Goal: Information Seeking & Learning: Learn about a topic

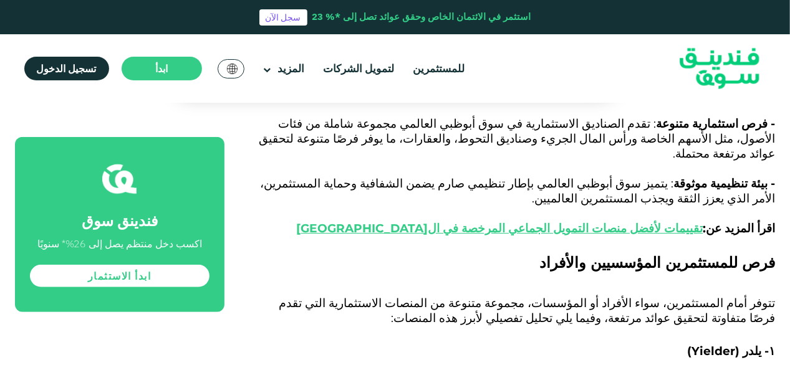
scroll to position [2744, 0]
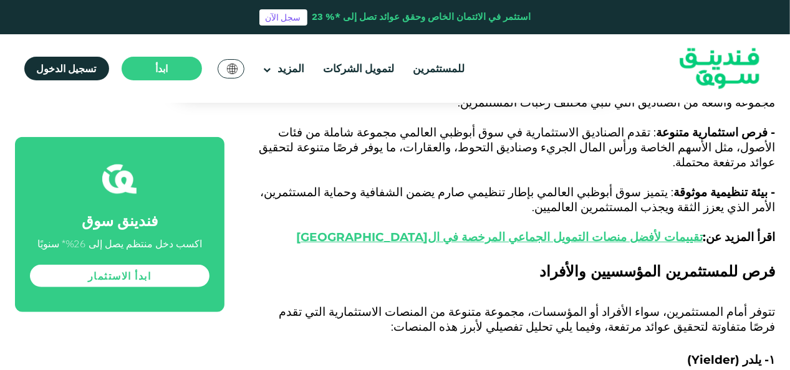
drag, startPoint x: 587, startPoint y: 199, endPoint x: 388, endPoint y: 213, distance: 200.1
drag, startPoint x: 388, startPoint y: 213, endPoint x: 321, endPoint y: 189, distance: 71.0
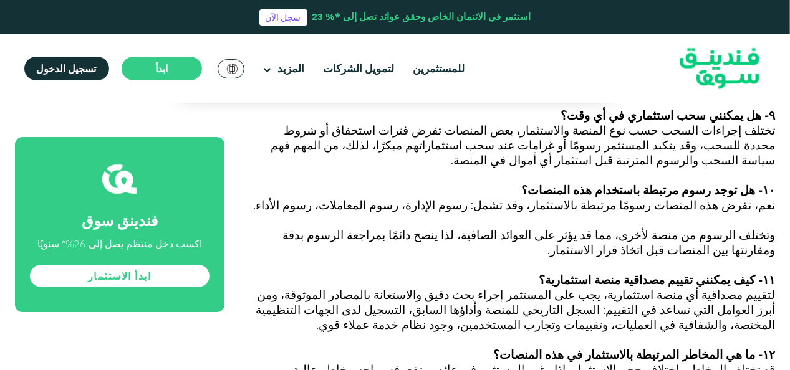
scroll to position [4615, 0]
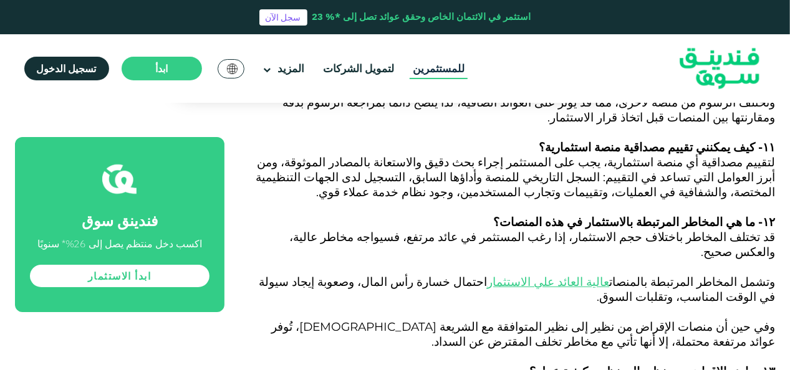
click at [433, 71] on link "للمستثمرين" at bounding box center [439, 69] width 58 height 21
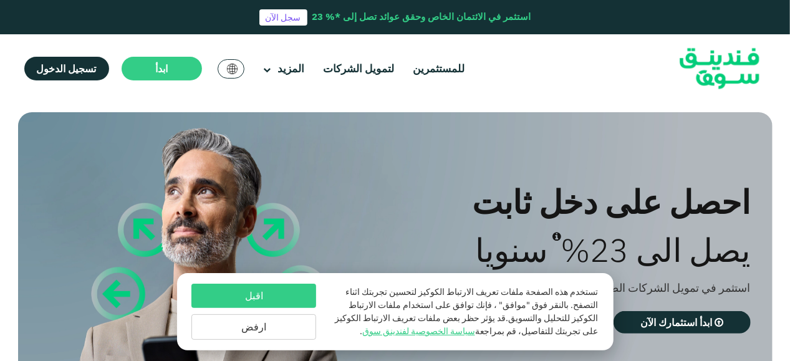
click at [262, 296] on button "اقبل" at bounding box center [253, 296] width 125 height 24
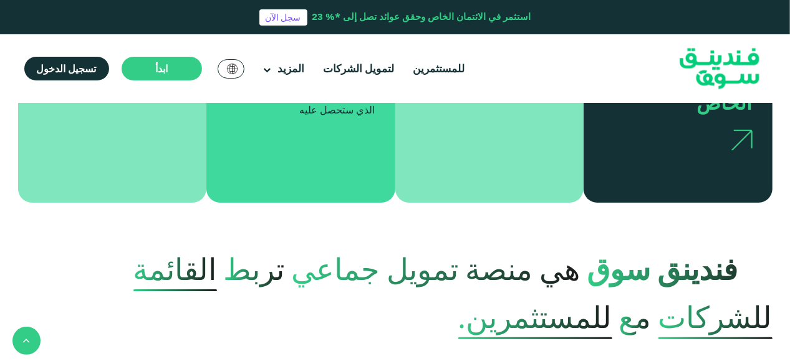
scroll to position [249, 0]
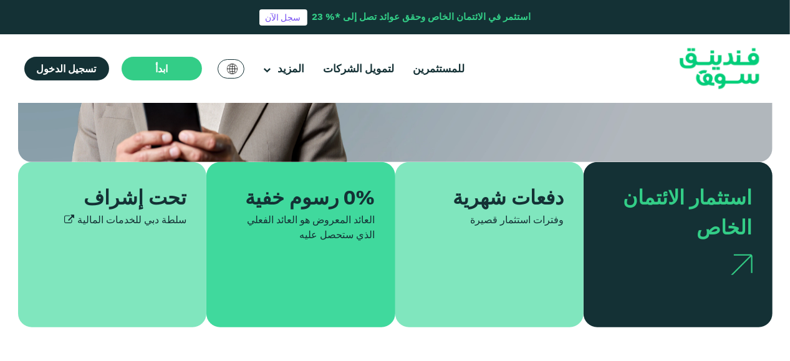
click at [743, 258] on img at bounding box center [742, 264] width 22 height 21
click at [514, 215] on div "وفترات استثمار قصيرة" at bounding box center [489, 219] width 149 height 15
click at [432, 65] on link "للمستثمرين" at bounding box center [439, 69] width 58 height 21
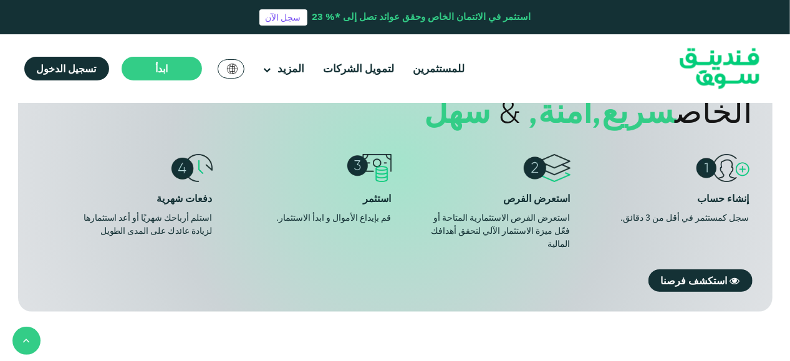
scroll to position [998, 0]
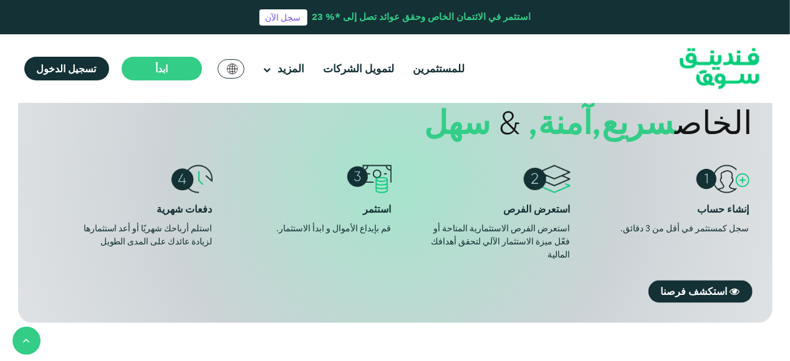
drag, startPoint x: 731, startPoint y: 213, endPoint x: 609, endPoint y: 229, distance: 122.6
click at [609, 229] on li "إنشاء حساب سجل كمستثمر في أقل من 3 دقائق." at bounding box center [662, 213] width 171 height 97
drag, startPoint x: 609, startPoint y: 229, endPoint x: 492, endPoint y: 205, distance: 119.6
click at [492, 205] on div "استعرض الفرص" at bounding box center [484, 210] width 171 height 14
drag, startPoint x: 492, startPoint y: 205, endPoint x: 469, endPoint y: 248, distance: 48.8
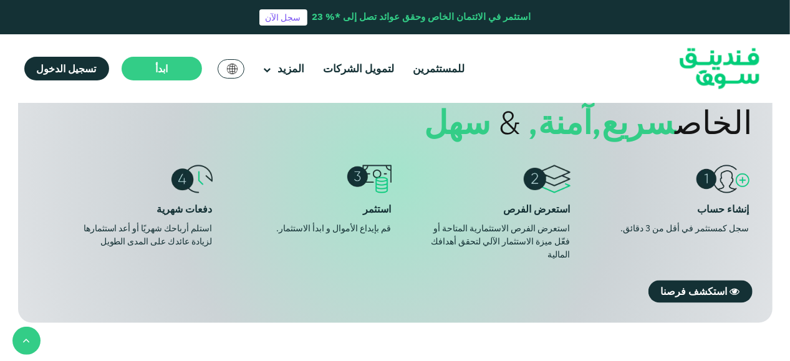
click at [469, 248] on div "استعرض الفرص الاستثمارية المتاحة أو فعّل ميزة الاستثمار الآلي لتحقق أهدافك الما…" at bounding box center [498, 242] width 146 height 39
drag, startPoint x: 385, startPoint y: 200, endPoint x: 228, endPoint y: 223, distance: 158.9
click at [228, 223] on li "استثمر قم بإيداع الأموال و ابدأ الاستثمار." at bounding box center [305, 213] width 171 height 97
drag, startPoint x: 157, startPoint y: 274, endPoint x: 74, endPoint y: 211, distance: 104.6
click at [74, 211] on li "دفعات شهرية استلم أرباحك شهريًا أو أعد استثمارها لزيادة عائدك على المدى الطويل" at bounding box center [126, 213] width 171 height 97
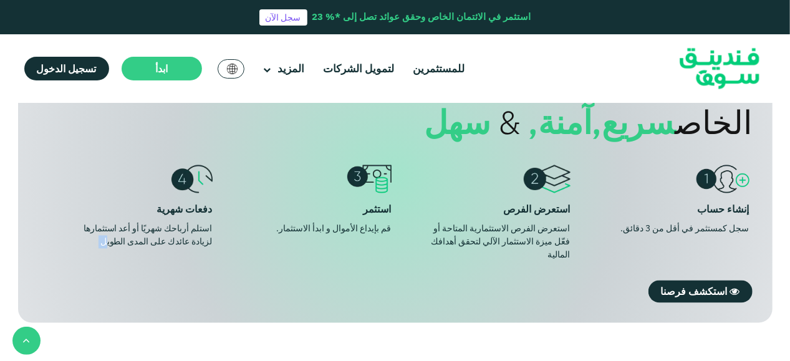
drag, startPoint x: 80, startPoint y: 219, endPoint x: 196, endPoint y: 283, distance: 132.6
click at [196, 283] on div "إحنا نسهل استثمار الائتمان الخاص سريع, آمنة, & سهل إنشاء حساب سجل كمستثمر في أق…" at bounding box center [395, 176] width 755 height 294
click at [258, 214] on li "استثمر قم بإيداع الأموال و ابدأ الاستثمار." at bounding box center [305, 213] width 171 height 97
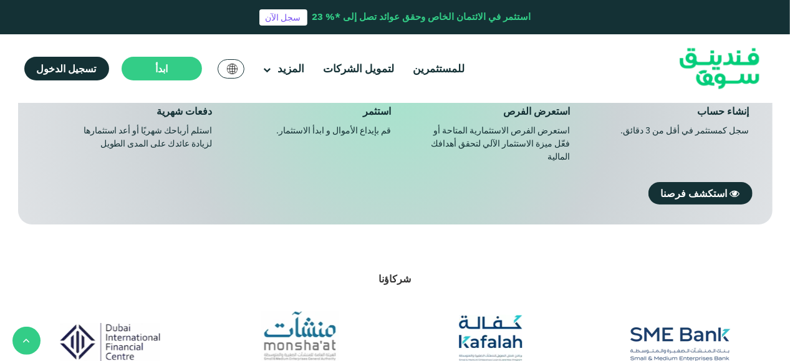
scroll to position [1185, 0]
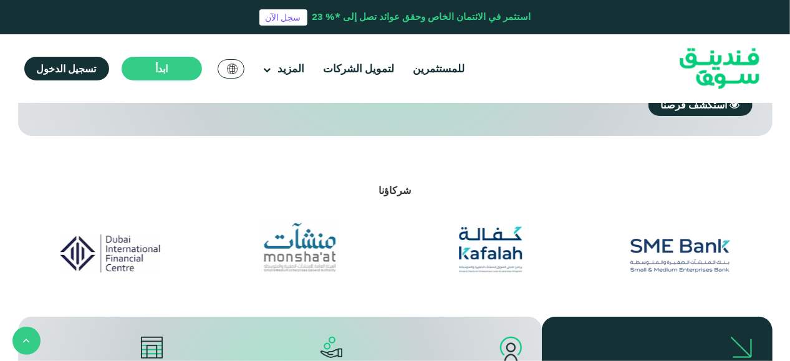
drag, startPoint x: 500, startPoint y: 213, endPoint x: 390, endPoint y: 155, distance: 124.1
click at [390, 155] on section "شركاؤنا" at bounding box center [395, 226] width 790 height 181
click at [496, 234] on div at bounding box center [491, 246] width 184 height 53
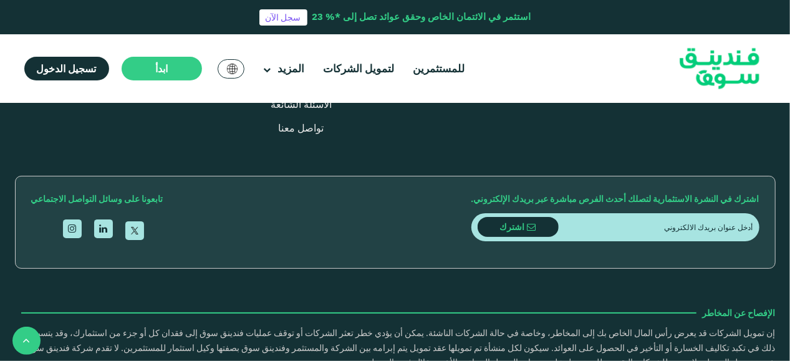
scroll to position [2432, 0]
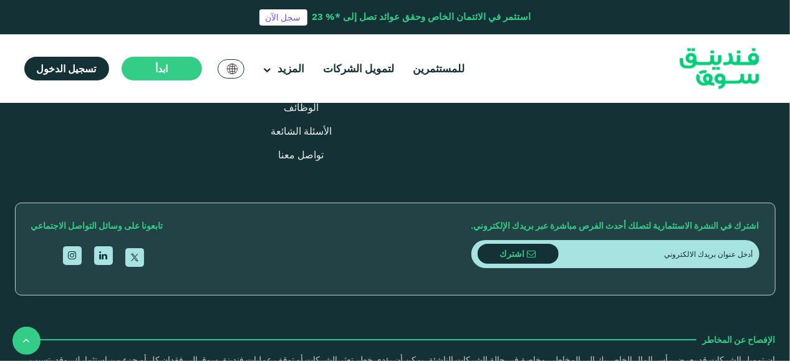
type tc-range-slider "10000"
drag, startPoint x: 728, startPoint y: 213, endPoint x: 765, endPoint y: 215, distance: 36.8
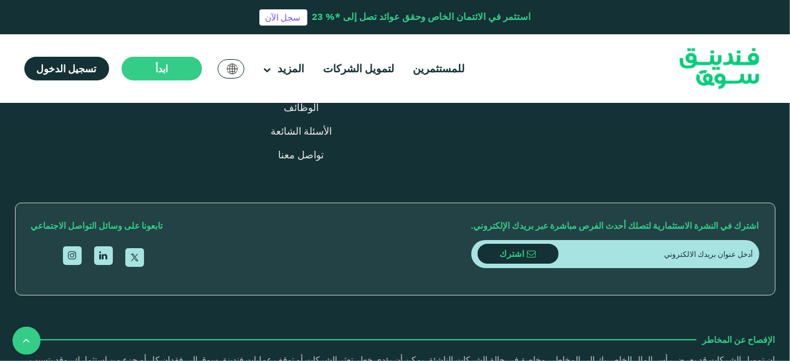
type tc-range-slider "20000"
drag, startPoint x: 722, startPoint y: 215, endPoint x: 738, endPoint y: 216, distance: 16.3
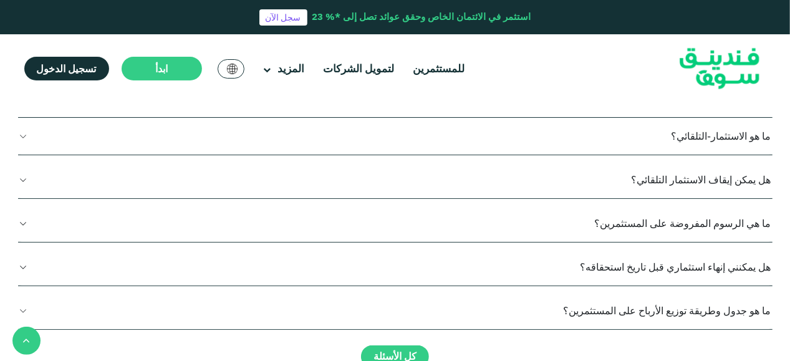
type tc-range-slider "10000"
drag, startPoint x: 699, startPoint y: 183, endPoint x: 742, endPoint y: 210, distance: 50.7
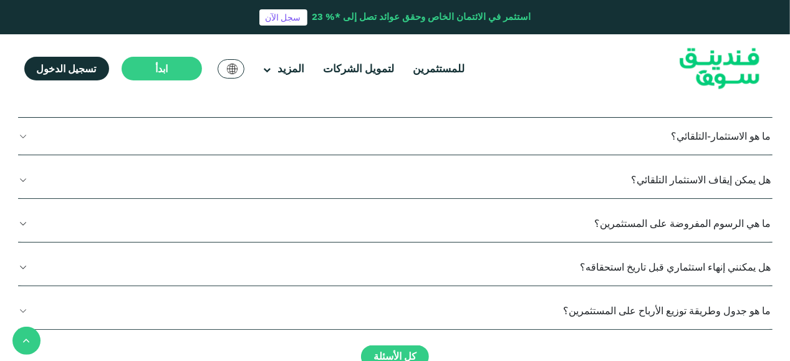
drag, startPoint x: 360, startPoint y: 213, endPoint x: 490, endPoint y: 213, distance: 129.1
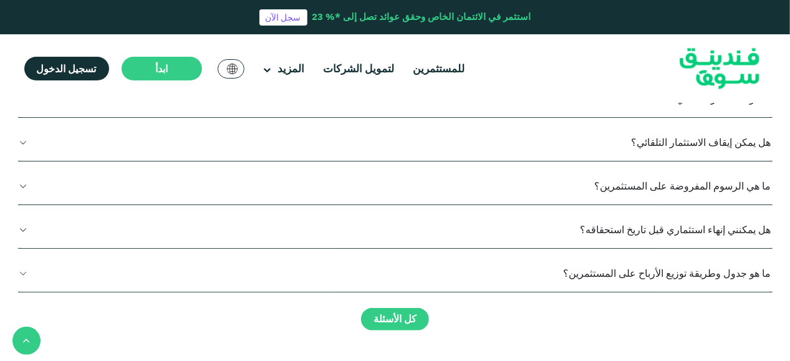
scroll to position [2495, 0]
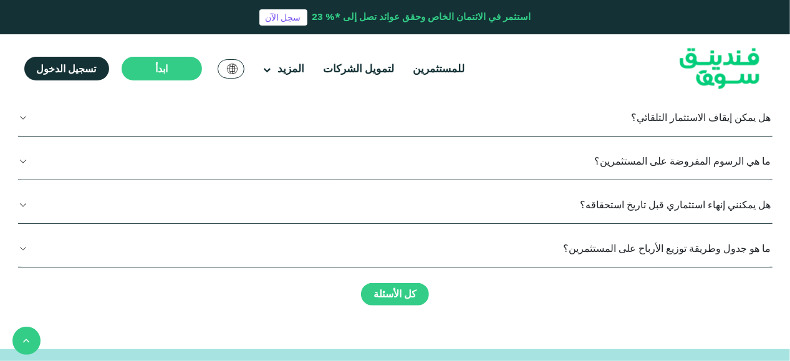
type tc-range-slider "5"
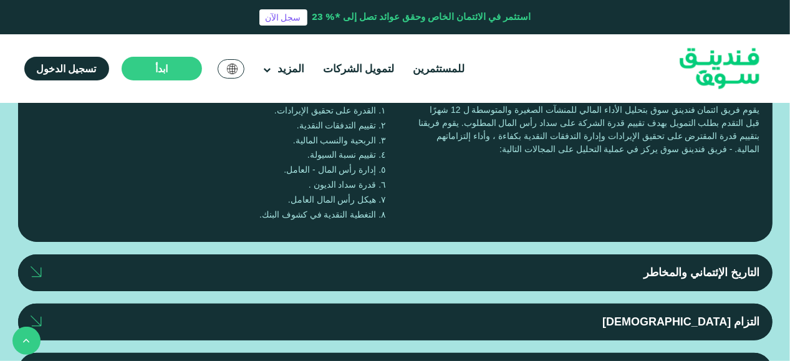
scroll to position [2798, 0]
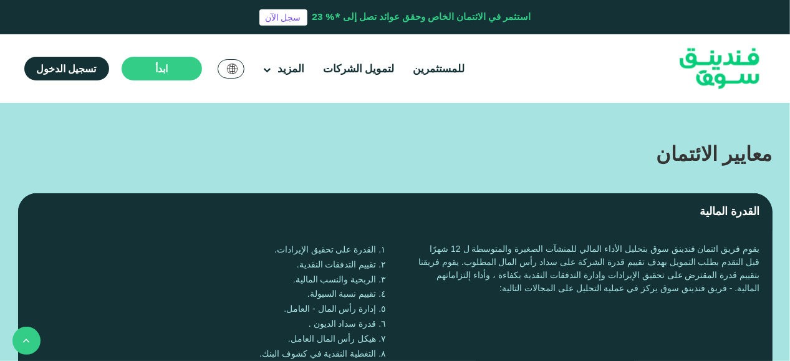
drag, startPoint x: 722, startPoint y: 196, endPoint x: 355, endPoint y: 215, distance: 367.2
drag, startPoint x: 355, startPoint y: 215, endPoint x: 248, endPoint y: 187, distance: 111.5
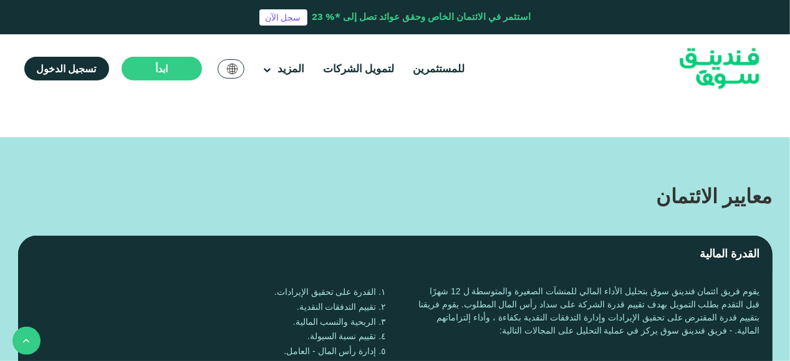
scroll to position [2861, 0]
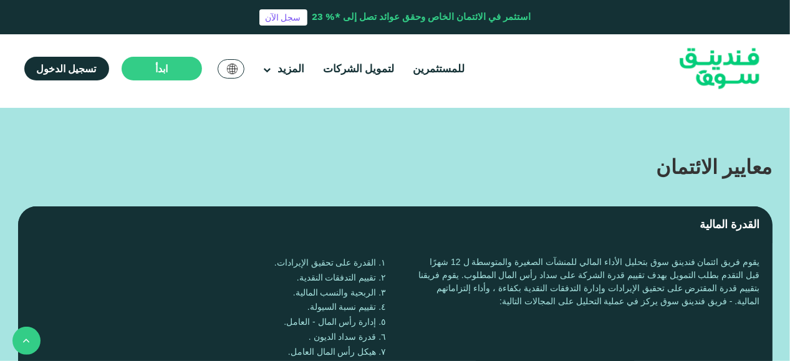
drag, startPoint x: 746, startPoint y: 262, endPoint x: 384, endPoint y: 264, distance: 363.0
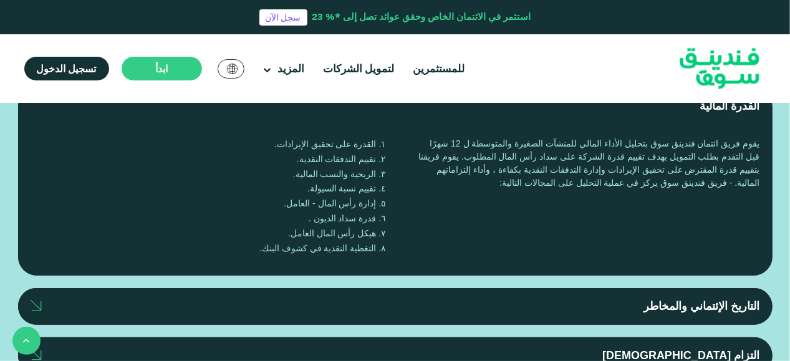
scroll to position [2923, 0]
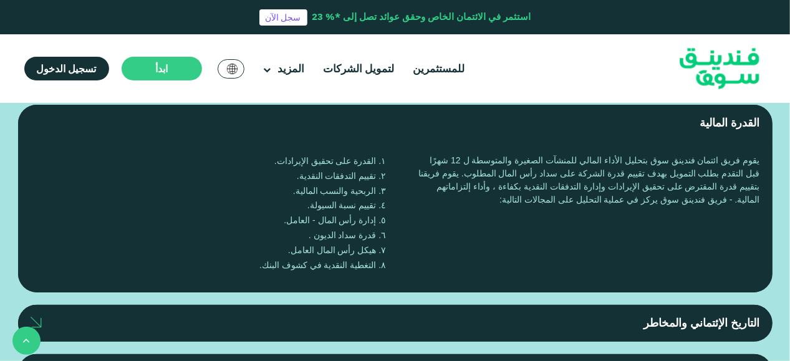
drag, startPoint x: 755, startPoint y: 251, endPoint x: 266, endPoint y: 251, distance: 488.9
drag, startPoint x: 266, startPoint y: 251, endPoint x: 273, endPoint y: 234, distance: 18.4
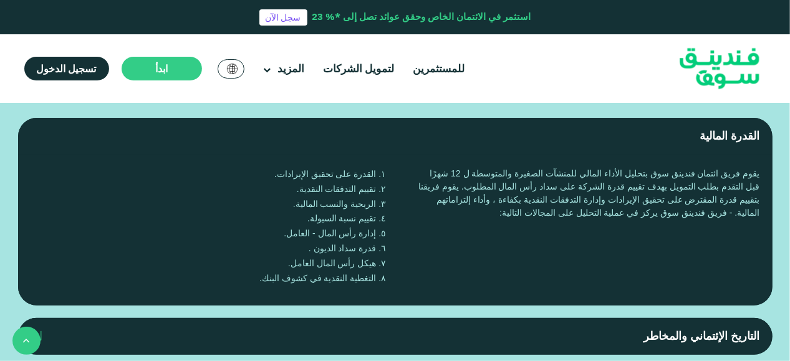
drag, startPoint x: 761, startPoint y: 292, endPoint x: 579, endPoint y: 296, distance: 181.5
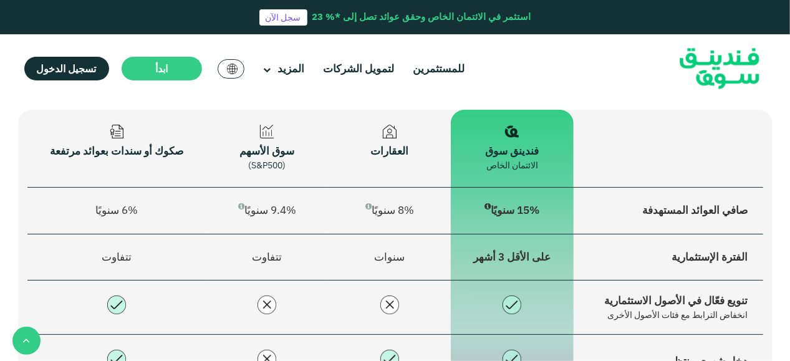
scroll to position [1613, 0]
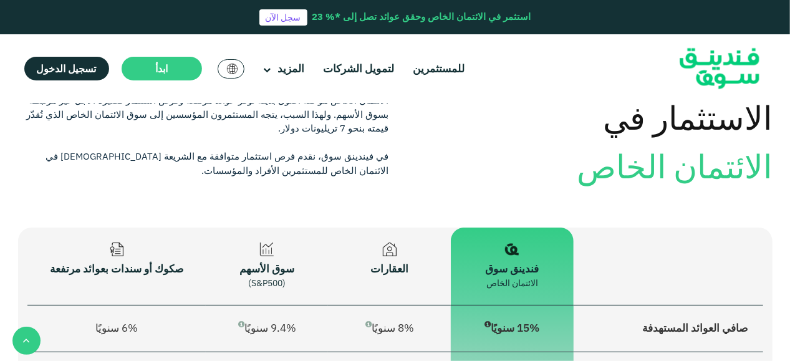
click at [390, 247] on img at bounding box center [390, 250] width 14 height 14
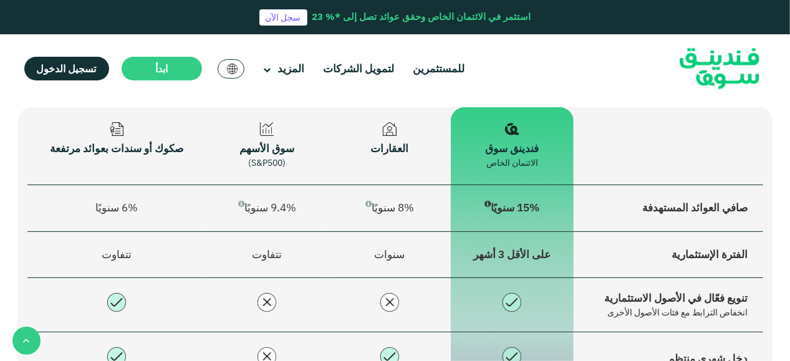
scroll to position [1738, 0]
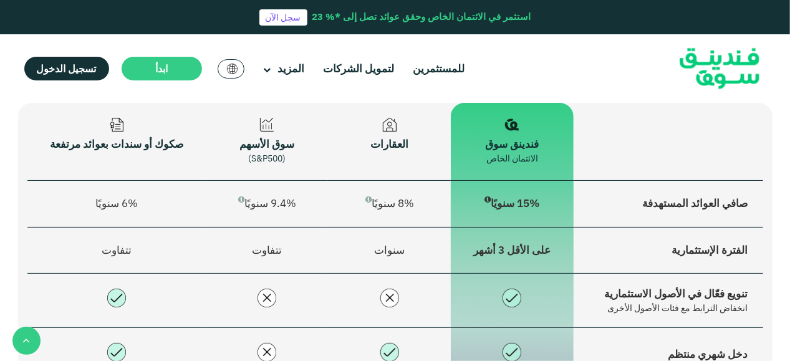
click at [395, 138] on div "العقارات" at bounding box center [389, 145] width 93 height 16
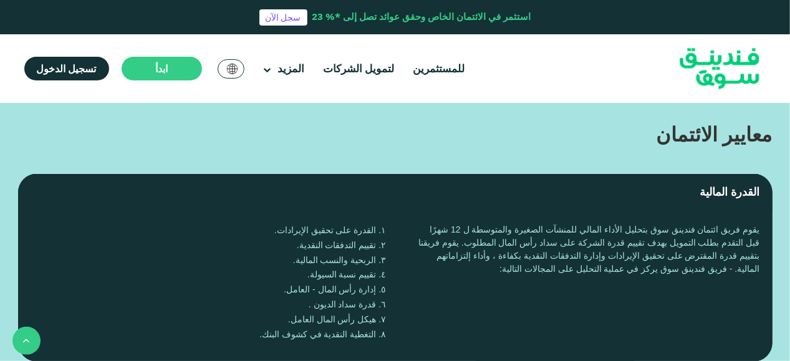
scroll to position [3484, 0]
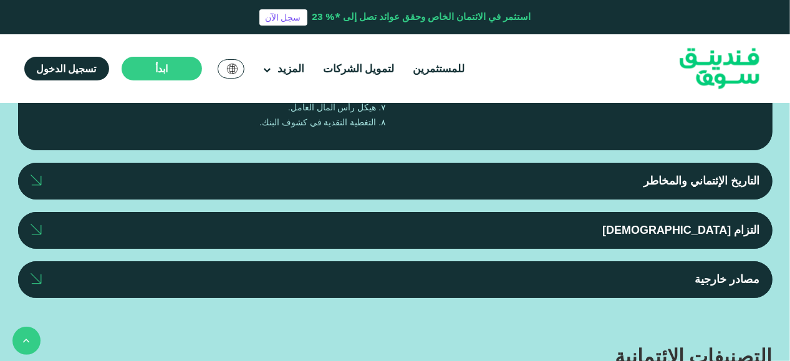
click at [698, 215] on label "التزام المالك" at bounding box center [395, 230] width 755 height 37
click at [0, 0] on input "التزام المالك" at bounding box center [0, 0] width 0 height 0
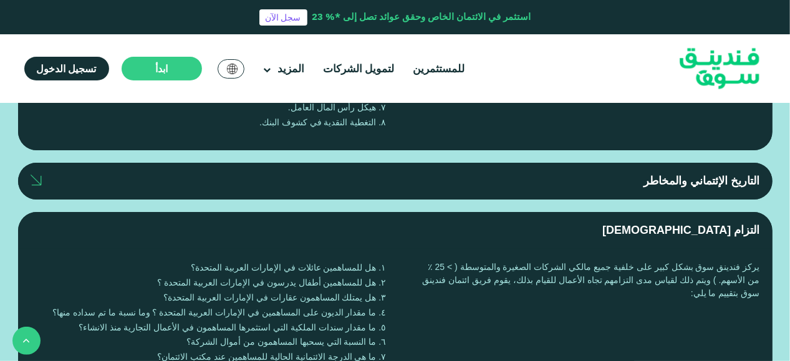
click at [698, 212] on label "التزام المالك" at bounding box center [395, 230] width 755 height 37
click at [0, 0] on input "التزام المالك" at bounding box center [0, 0] width 0 height 0
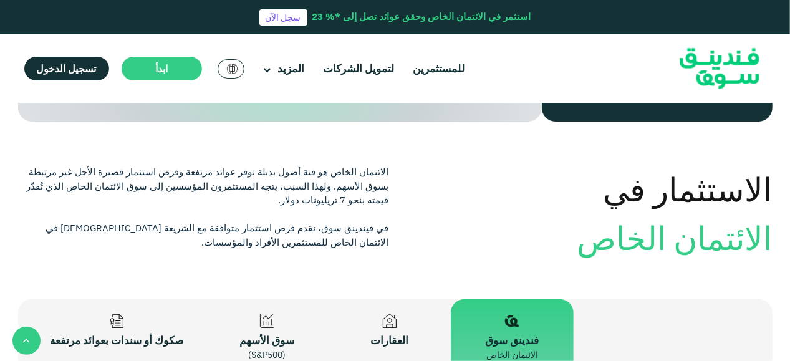
scroll to position [1489, 0]
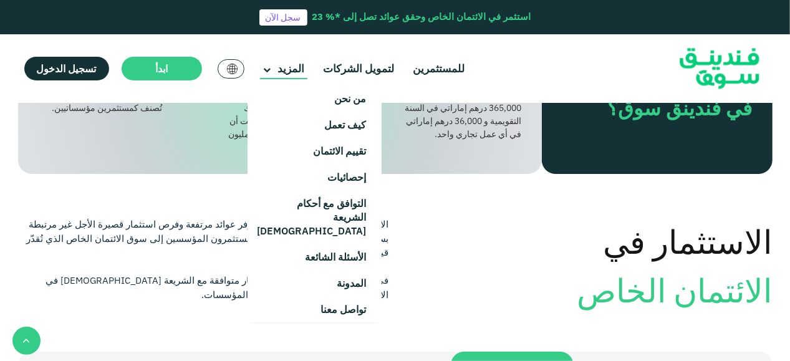
click at [287, 69] on span "المزيد" at bounding box center [291, 69] width 27 height 14
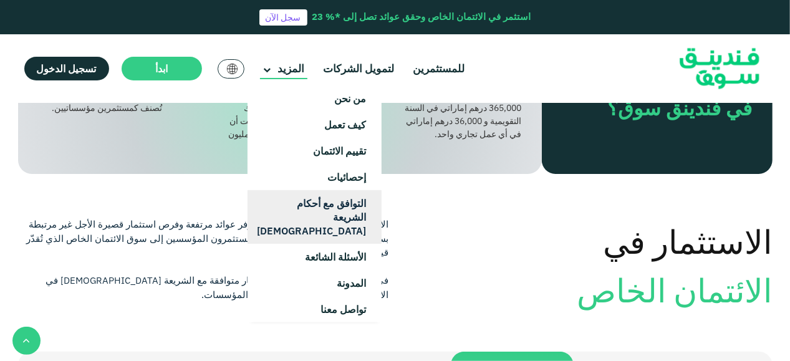
click at [341, 211] on link "التوافق مع أحكام الشريعة [DEMOGRAPHIC_DATA]" at bounding box center [315, 217] width 134 height 54
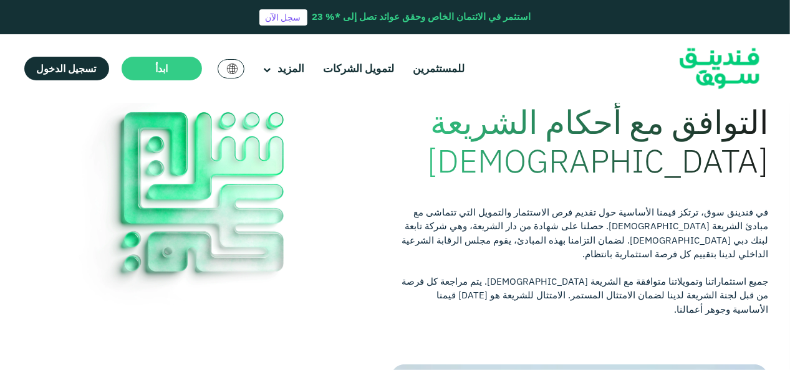
scroll to position [62, 0]
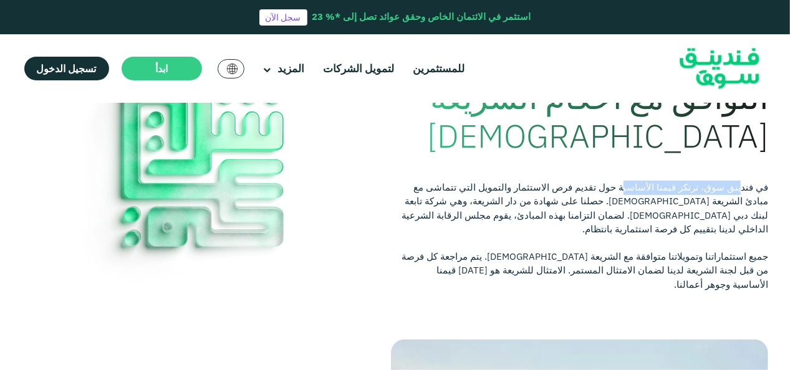
drag, startPoint x: 732, startPoint y: 190, endPoint x: 631, endPoint y: 189, distance: 101.0
click at [631, 189] on div "في فندينق سوق، ترتكز قيمنا الأساسية حول تقديم فرص الاستثمار والتمويل التي تتماش…" at bounding box center [584, 209] width 368 height 56
click at [413, 170] on div "التوافق مع أحكام الشريعة الإسلامية في فندينق سوق، ترتكز قيمنا الأساسية حول تقدي…" at bounding box center [584, 187] width 368 height 218
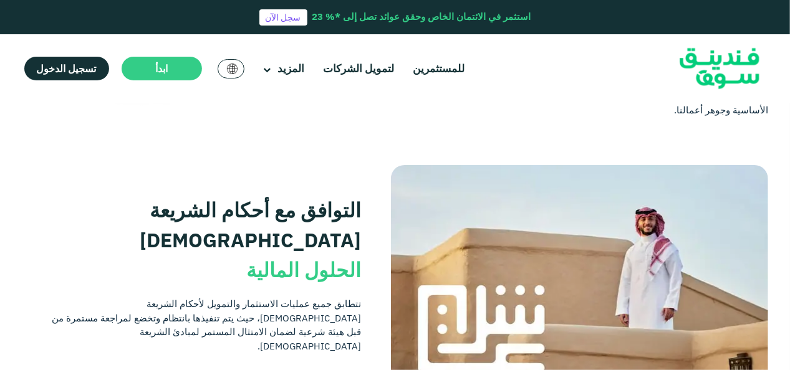
scroll to position [249, 0]
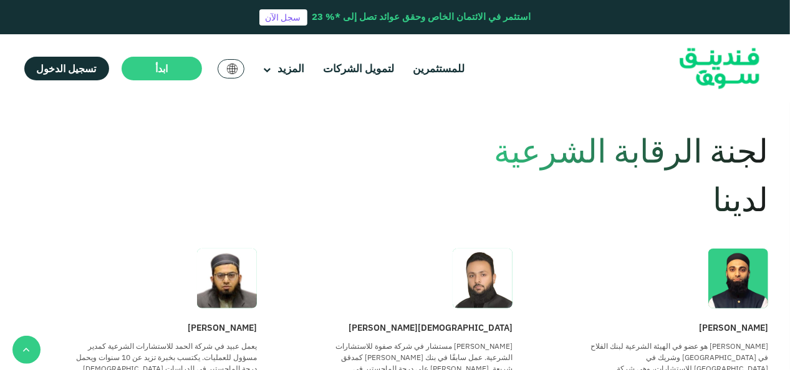
scroll to position [686, 0]
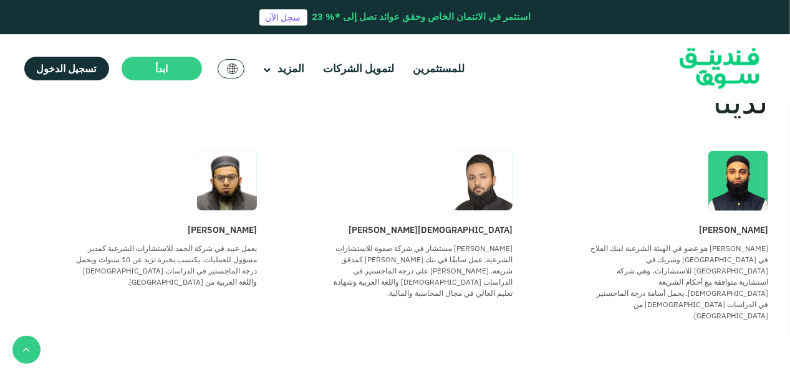
click at [483, 151] on img at bounding box center [483, 181] width 60 height 60
click at [752, 156] on img at bounding box center [738, 181] width 60 height 60
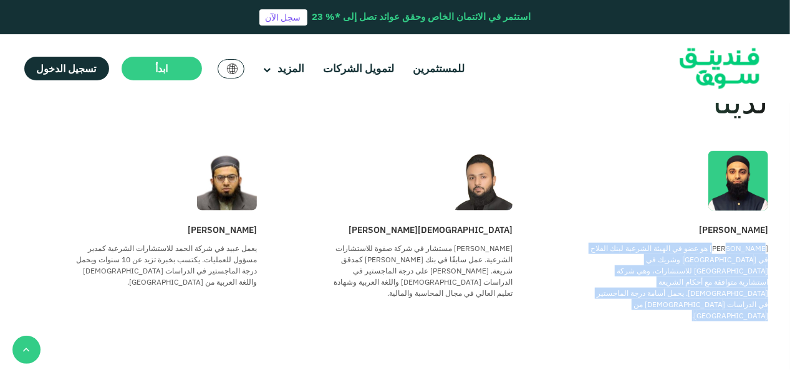
drag, startPoint x: 755, startPoint y: 199, endPoint x: 582, endPoint y: 245, distance: 178.2
click at [582, 245] on section "لجنة الرقابة الشرعية لدينا Usama Ehsan أسامة هو عضو في الهيئة الشرعية لبنك الفل…" at bounding box center [394, 197] width 765 height 337
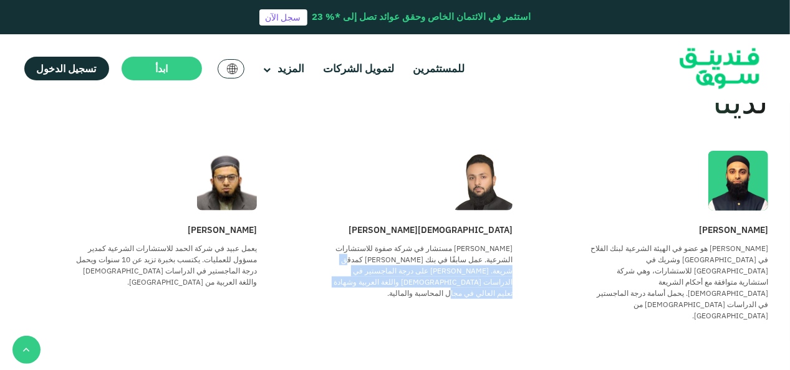
drag, startPoint x: 381, startPoint y: 206, endPoint x: 303, endPoint y: 252, distance: 90.3
click at [303, 252] on section "لجنة الرقابة الشرعية لدينا Usama Ehsan أسامة هو عضو في الهيئة الشرعية لبنك الفل…" at bounding box center [394, 197] width 765 height 337
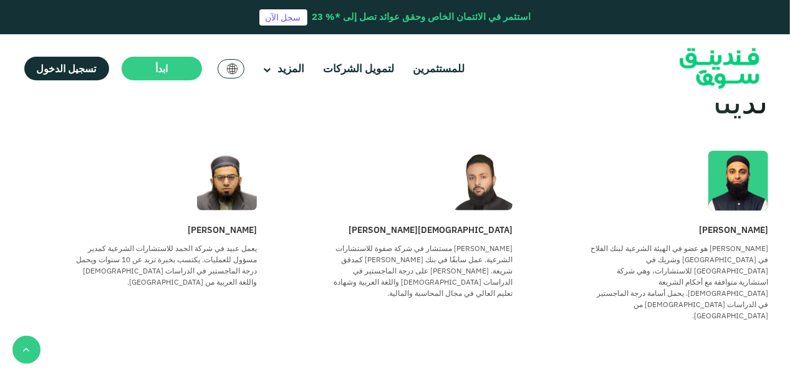
drag, startPoint x: 303, startPoint y: 252, endPoint x: 251, endPoint y: 235, distance: 55.0
click at [251, 243] on p "يعمل عبيد في شركة الحمد للاستشارات الشرعية كمدير مسؤول للعمليات. يكتسب بخبرة تز…" at bounding box center [166, 265] width 183 height 45
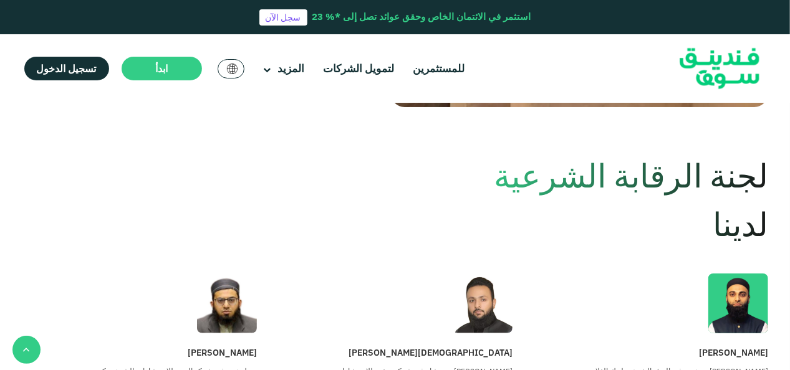
scroll to position [437, 0]
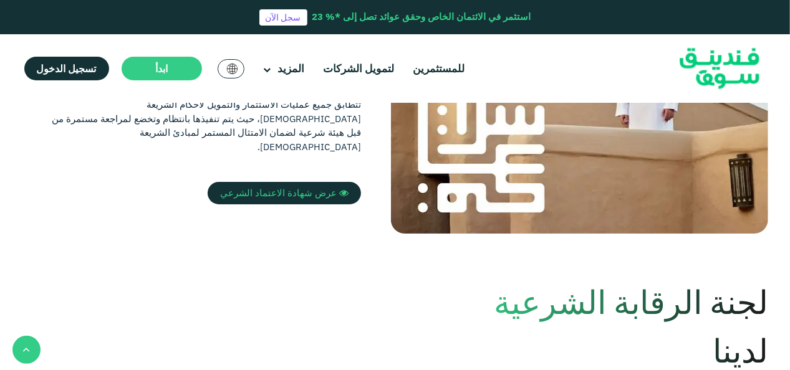
click at [501, 316] on span "لجنة الرقابة الشرعية لدينا" at bounding box center [631, 326] width 274 height 90
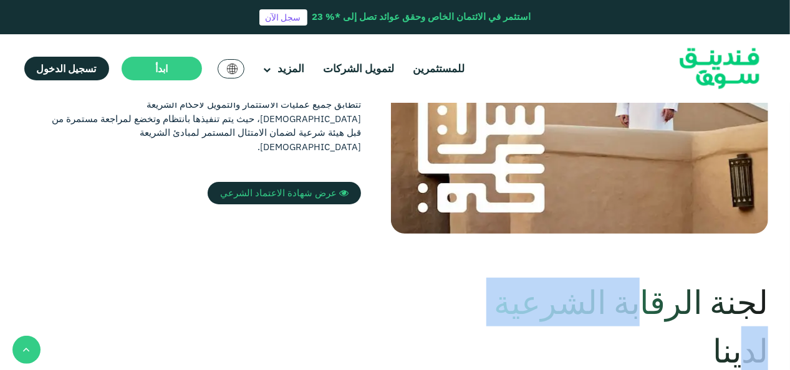
drag, startPoint x: 512, startPoint y: 313, endPoint x: 660, endPoint y: 321, distance: 148.0
click at [660, 321] on span "لجنة الرقابة الشرعية لدينا" at bounding box center [631, 326] width 274 height 90
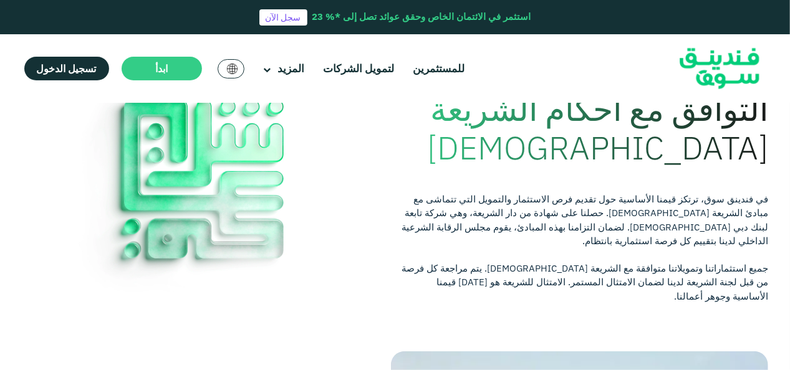
scroll to position [0, 0]
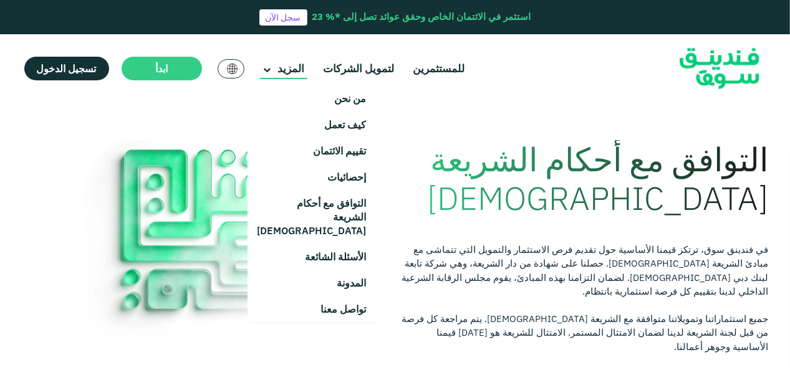
click at [272, 67] on main "المزيد" at bounding box center [283, 69] width 47 height 21
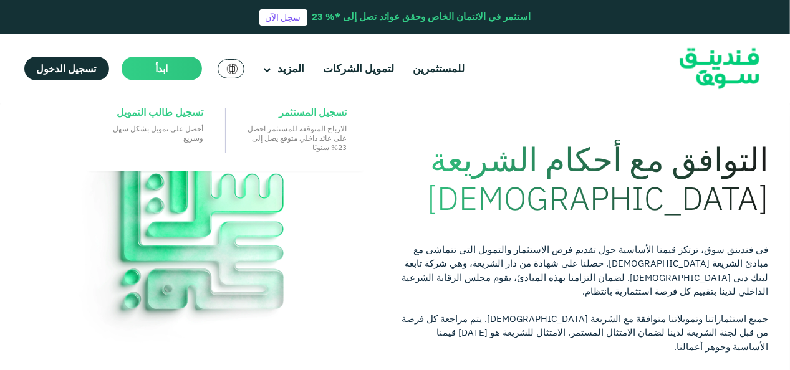
click at [150, 74] on main "ابدأ" at bounding box center [162, 69] width 80 height 24
click at [155, 66] on span "ابدأ" at bounding box center [161, 68] width 12 height 12
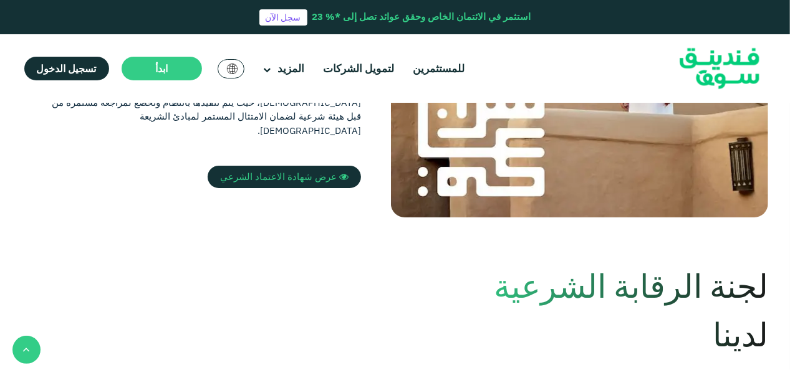
scroll to position [374, 0]
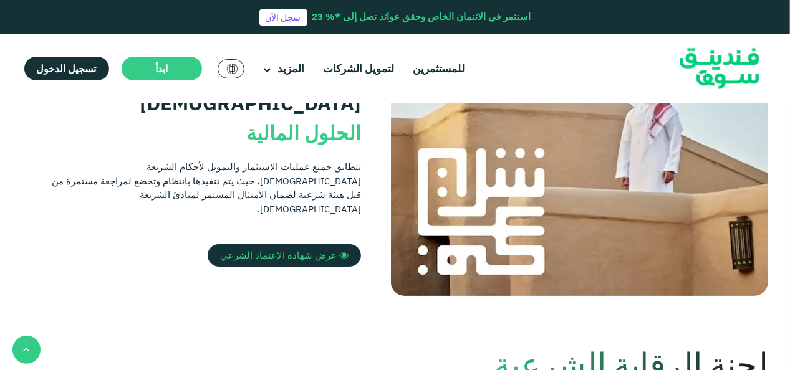
click at [725, 61] on img at bounding box center [720, 68] width 122 height 63
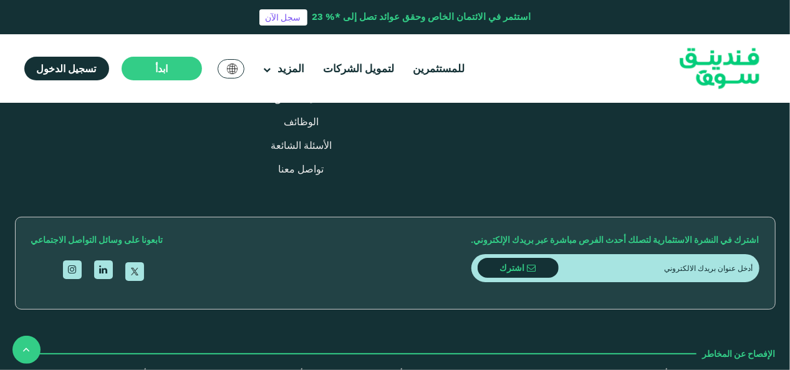
scroll to position [1558, 0]
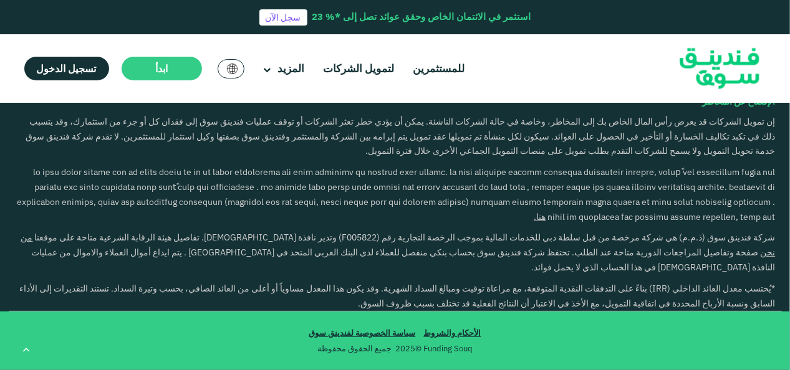
type tc-range-slider "4"
type tc-range-slider "10000"
drag, startPoint x: 731, startPoint y: 195, endPoint x: 742, endPoint y: 193, distance: 10.8
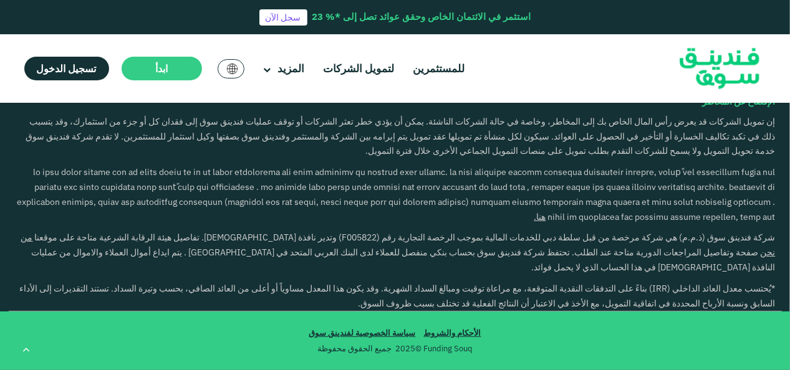
type tc-range-slider "30000"
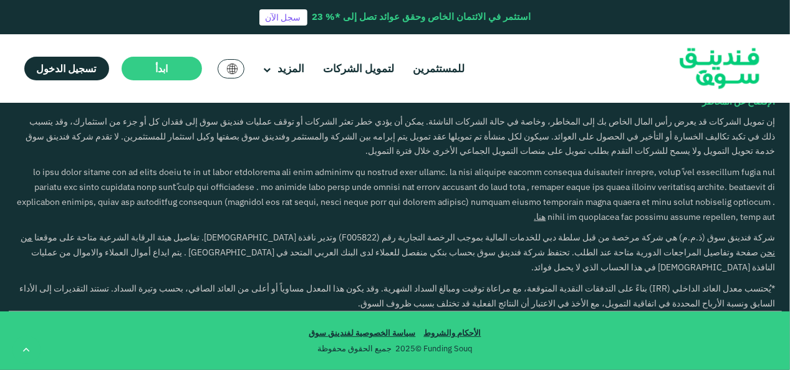
radio input "true"
type tc-range-slider "20000"
type tc-range-slider "30000"
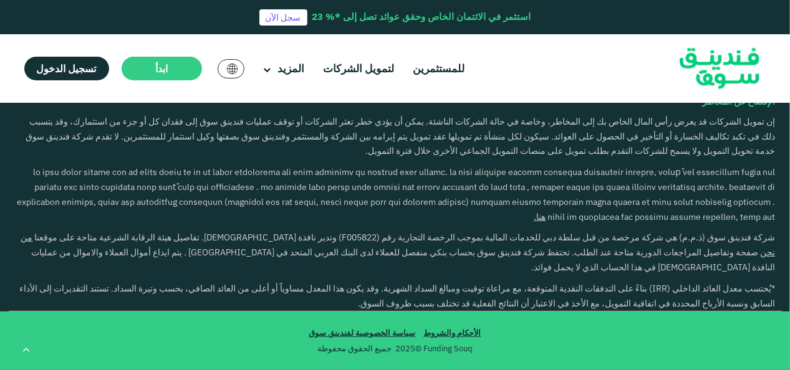
drag, startPoint x: 362, startPoint y: 201, endPoint x: 546, endPoint y: 192, distance: 184.8
type tc-range-slider "1"
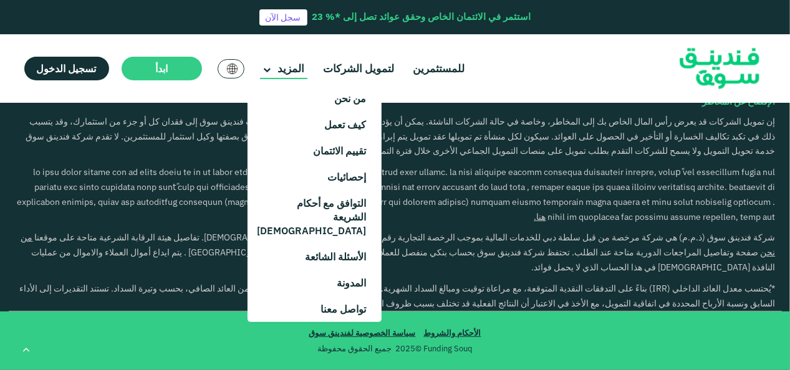
click at [279, 59] on main "المزيد" at bounding box center [283, 69] width 47 height 21
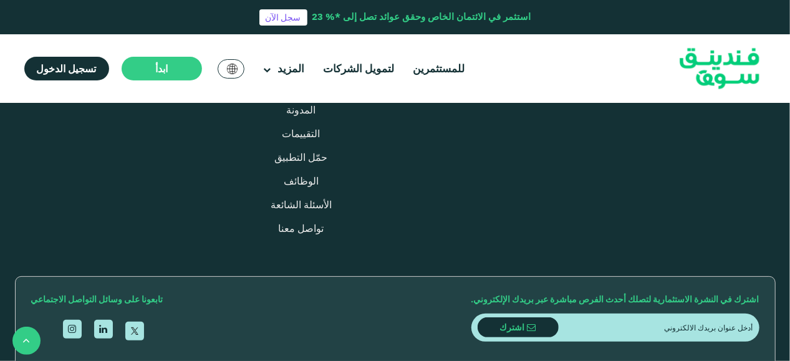
type tc-range-slider "4"
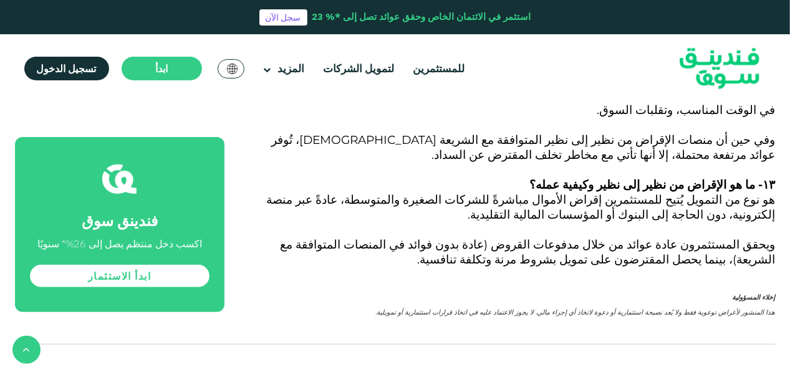
scroll to position [4802, 0]
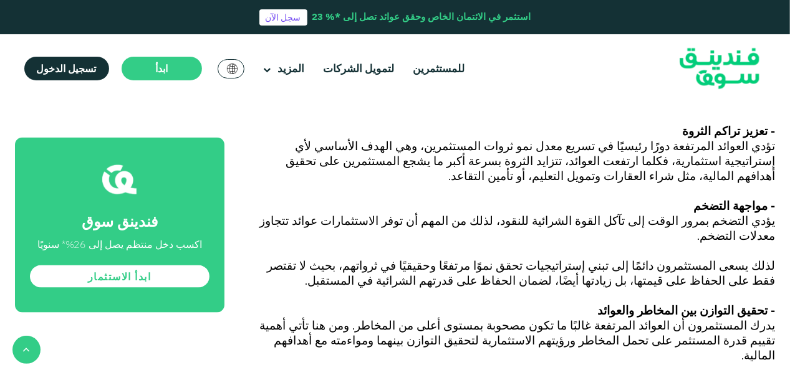
scroll to position [1060, 0]
